Goal: Transaction & Acquisition: Download file/media

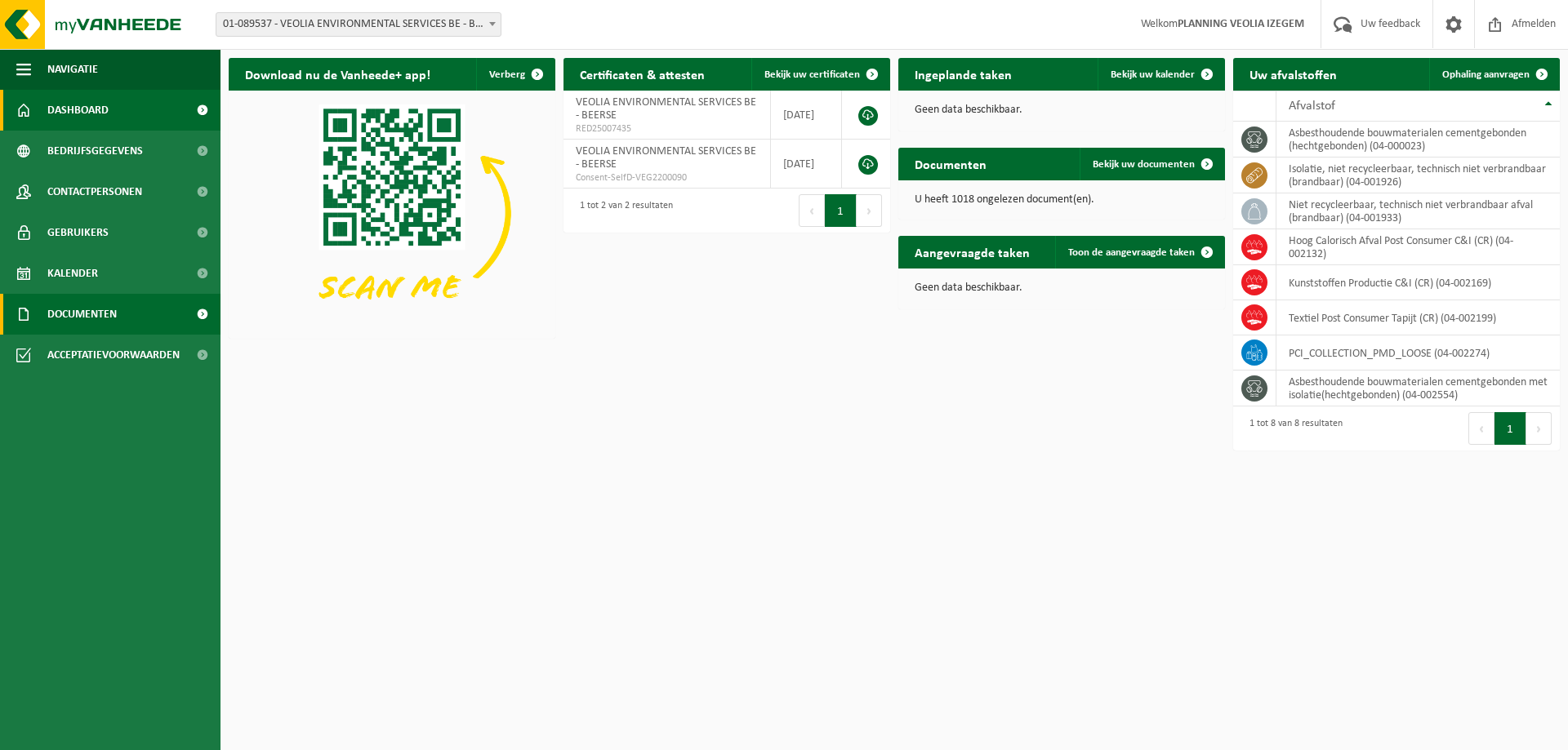
click at [109, 299] on span "Documenten" at bounding box center [82, 314] width 70 height 41
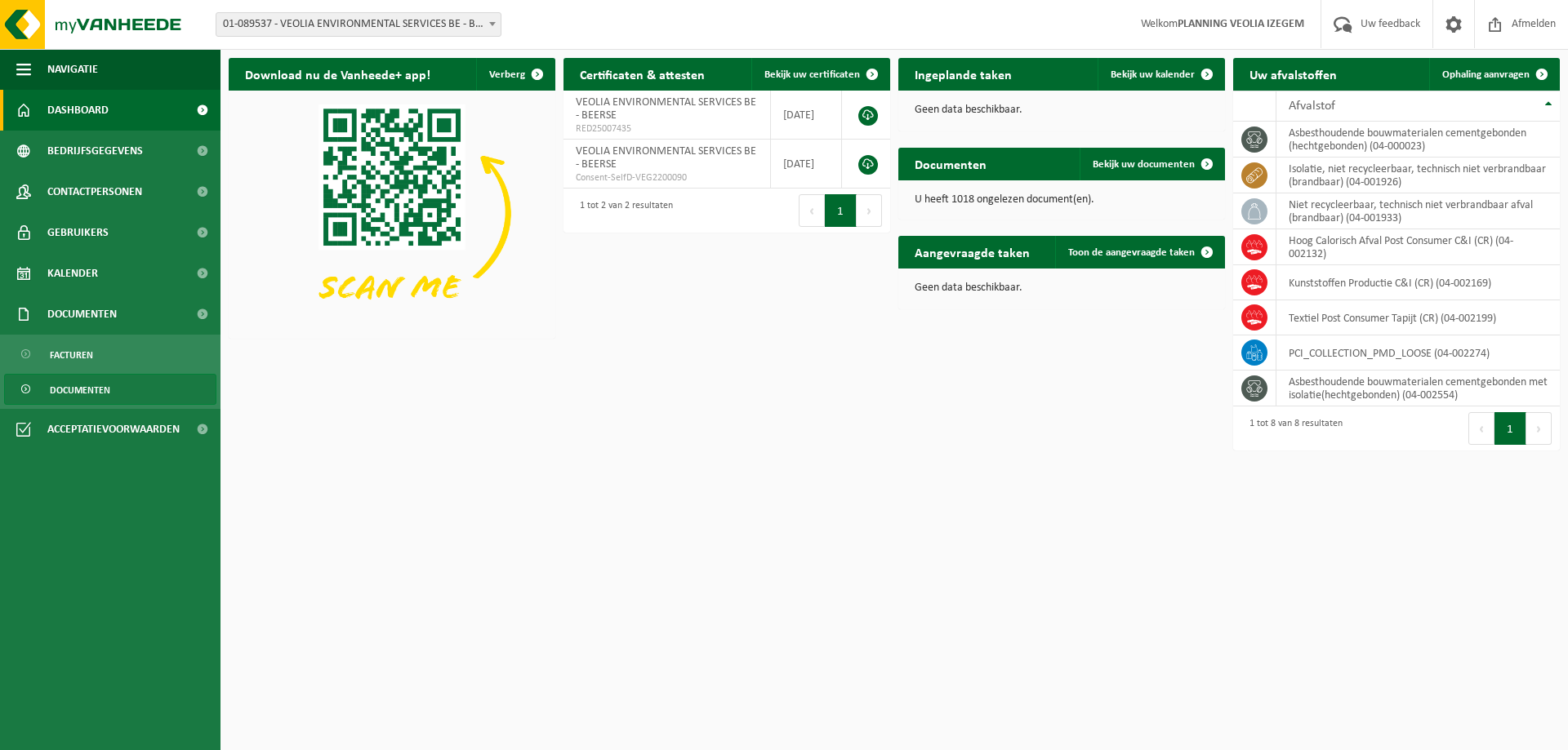
click at [90, 377] on span "Documenten" at bounding box center [80, 390] width 61 height 31
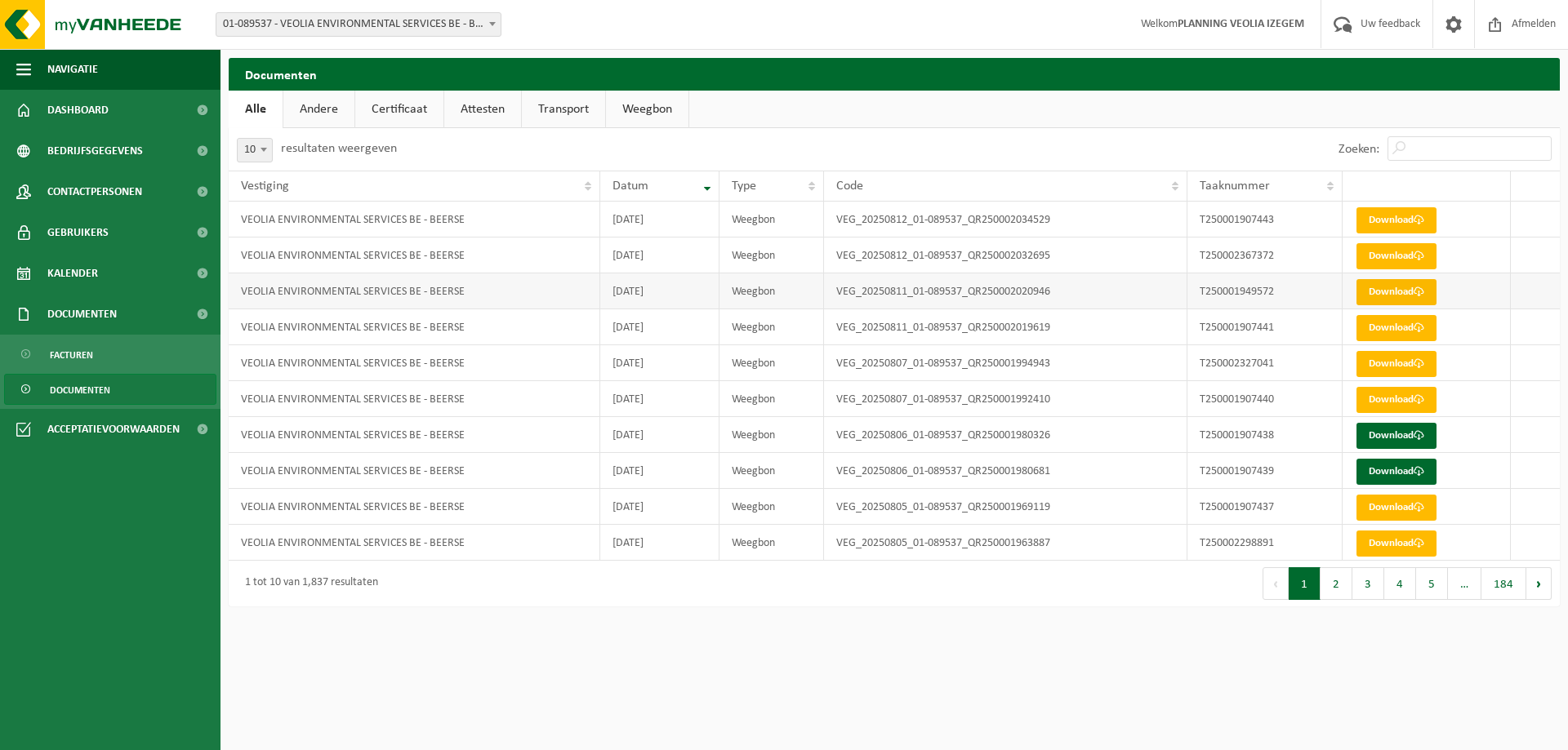
click at [1379, 296] on link "Download" at bounding box center [1396, 292] width 80 height 26
click at [1393, 331] on link "Download" at bounding box center [1396, 327] width 80 height 26
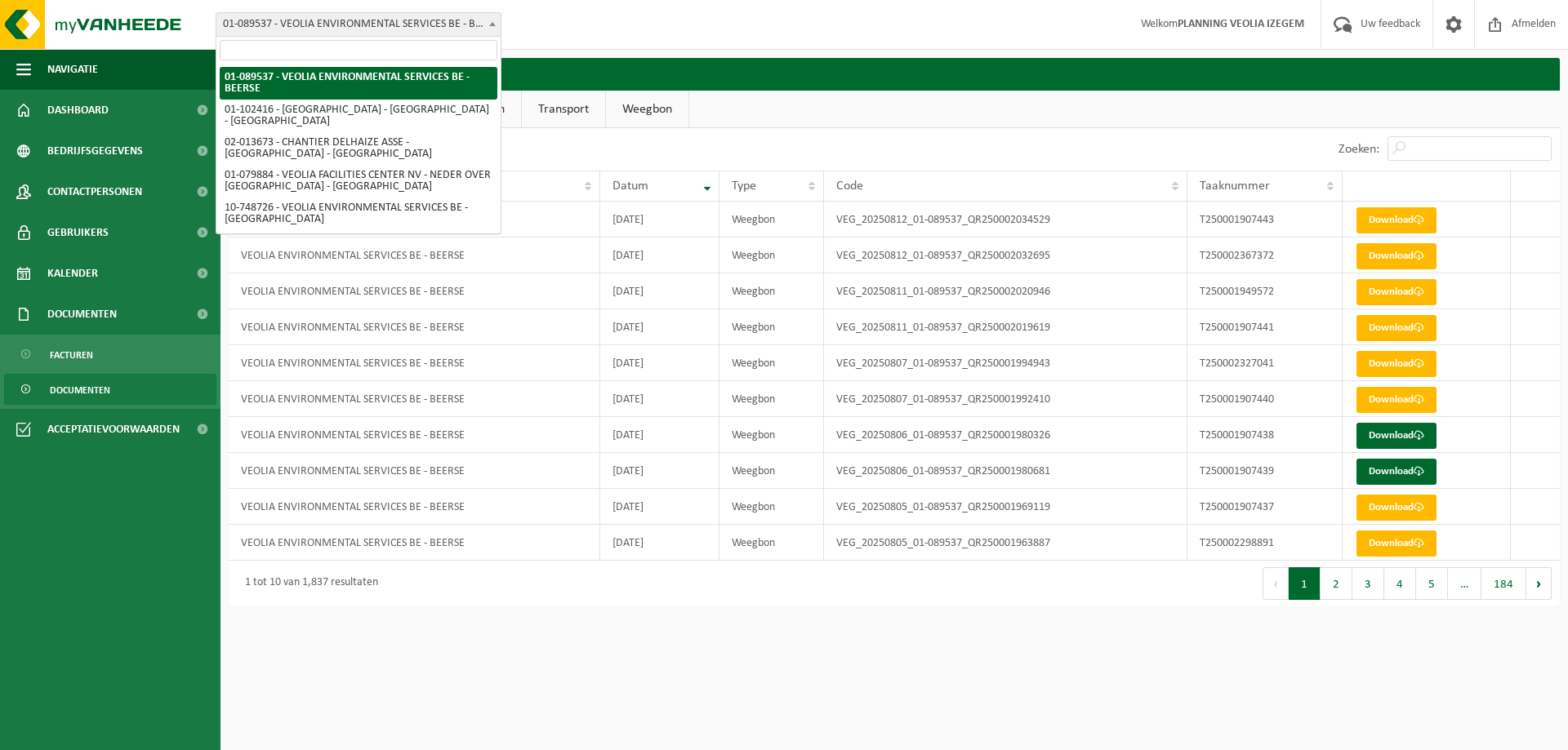
click at [348, 27] on span "01-089537 - VEOLIA ENVIRONMENTAL SERVICES BE - BEERSE" at bounding box center [359, 25] width 284 height 23
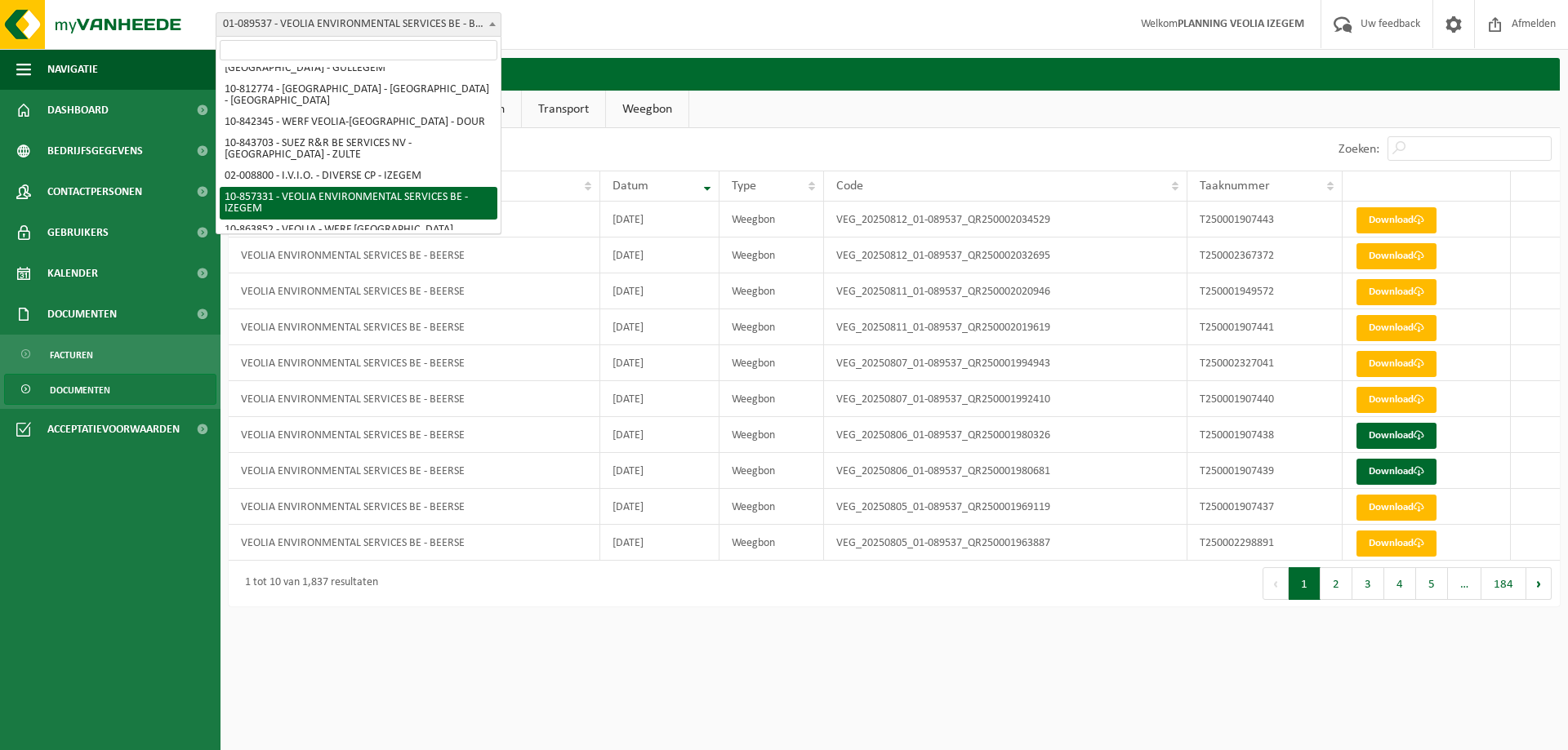
scroll to position [260, 0]
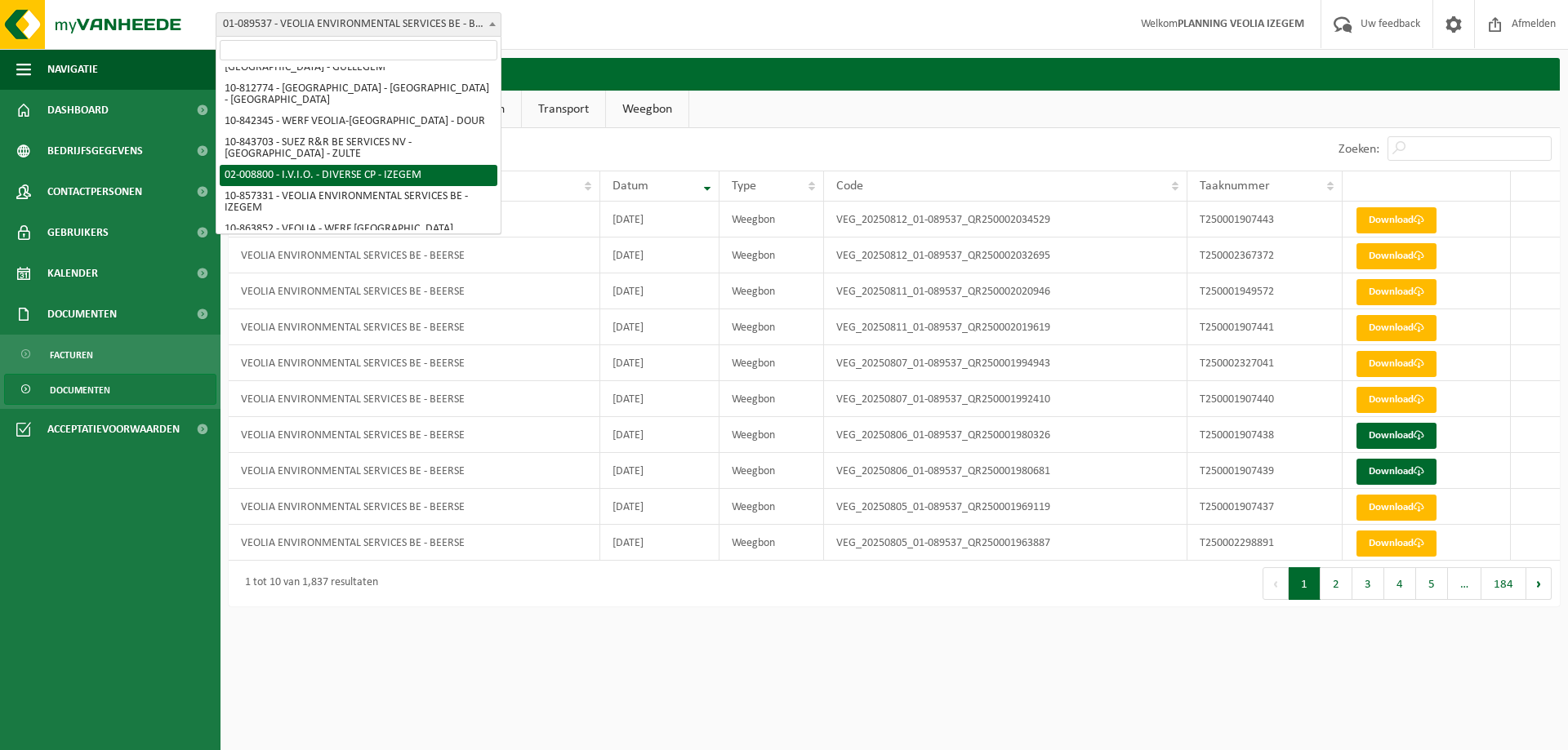
select select "93106"
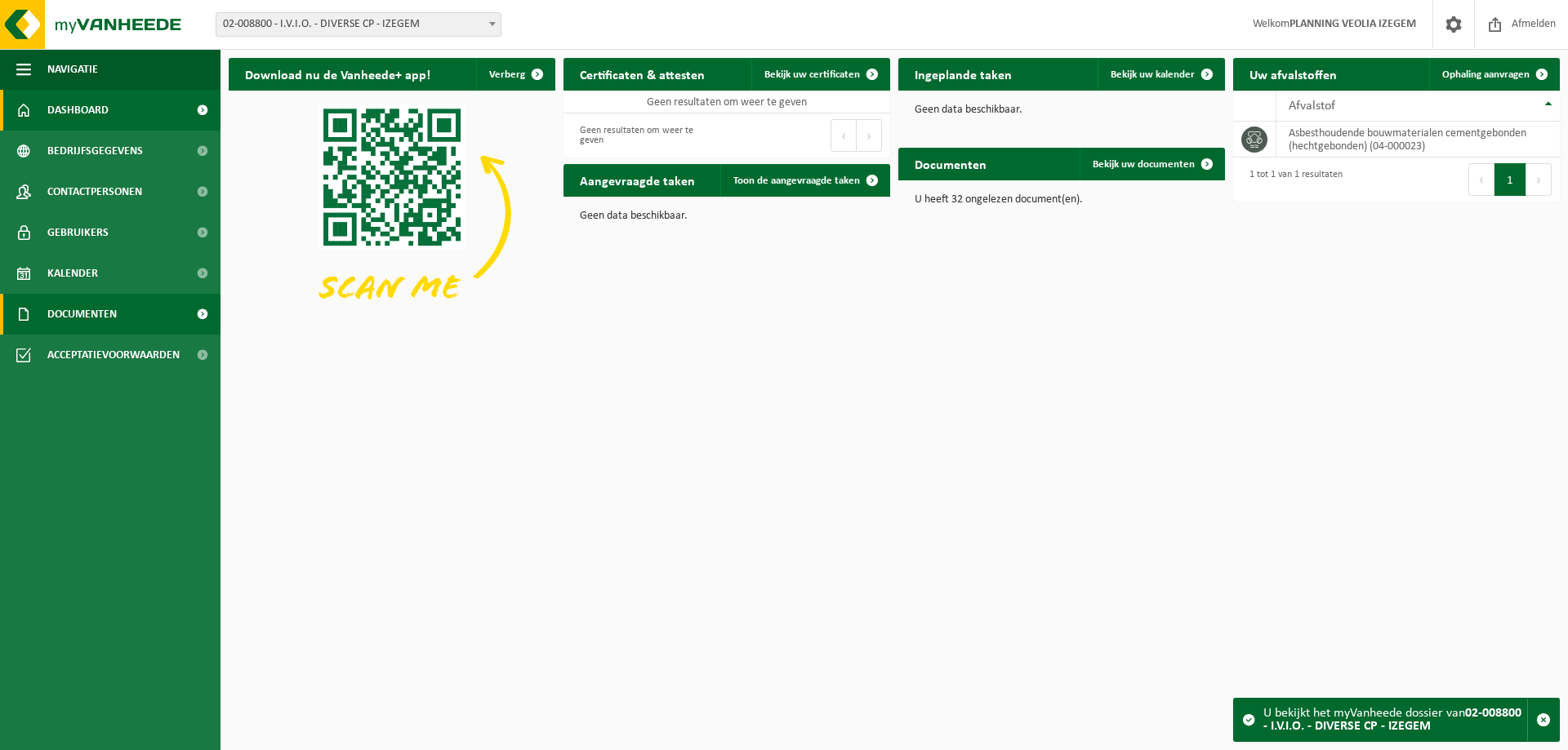
click at [105, 311] on span "Documenten" at bounding box center [82, 314] width 70 height 41
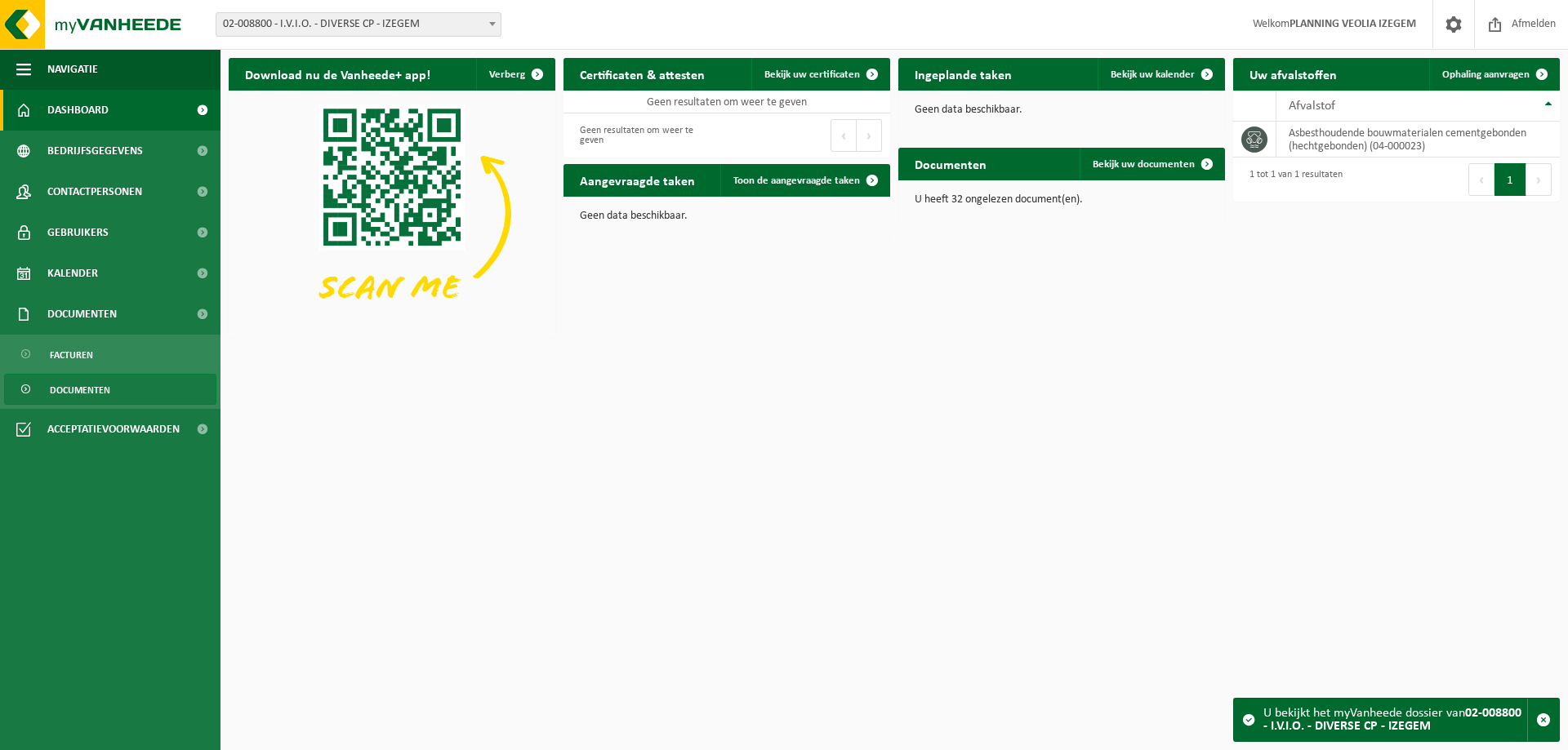
click at [100, 393] on span "Documenten" at bounding box center [80, 390] width 61 height 31
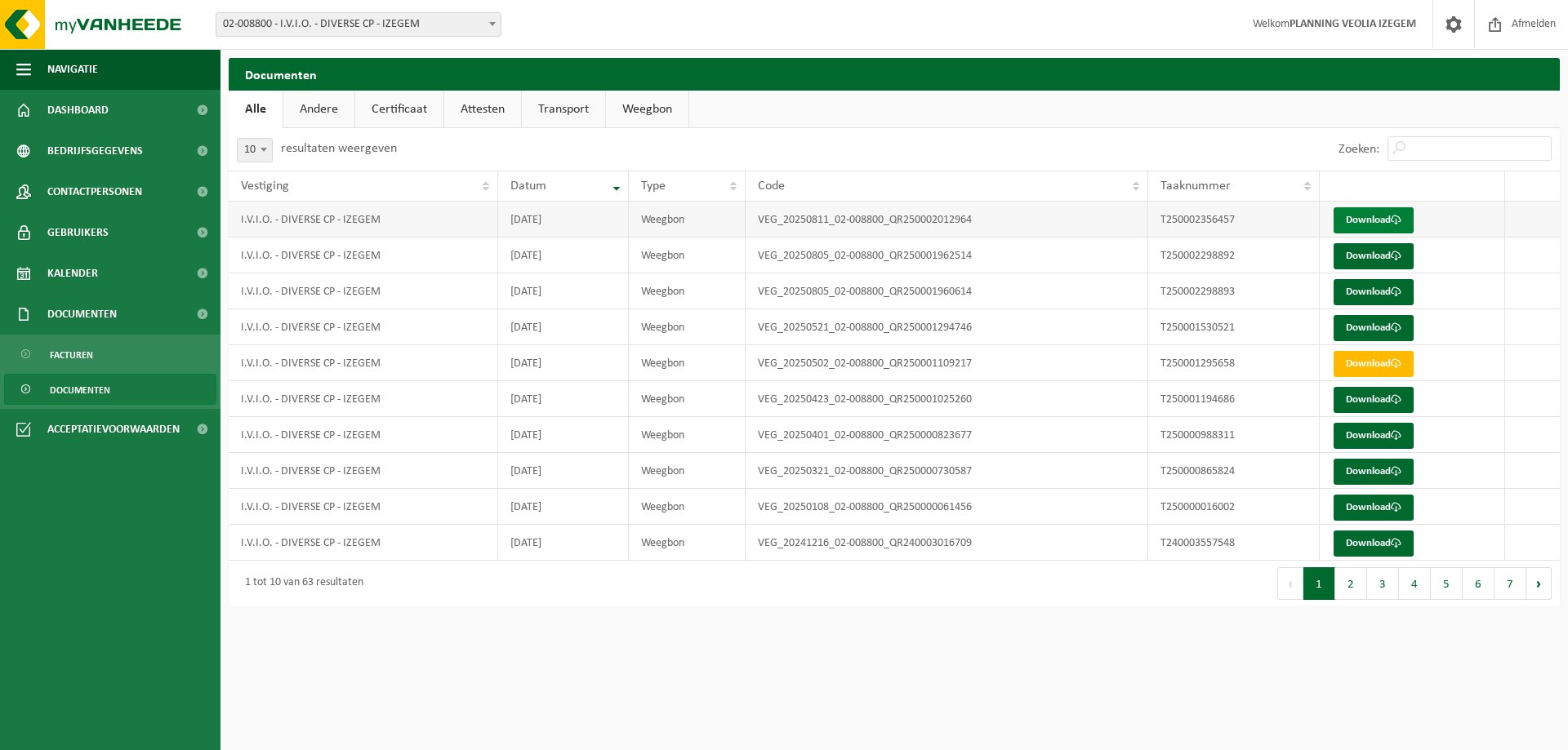
click at [1358, 218] on link "Download" at bounding box center [1373, 220] width 80 height 26
